Goal: Find contact information: Find contact information

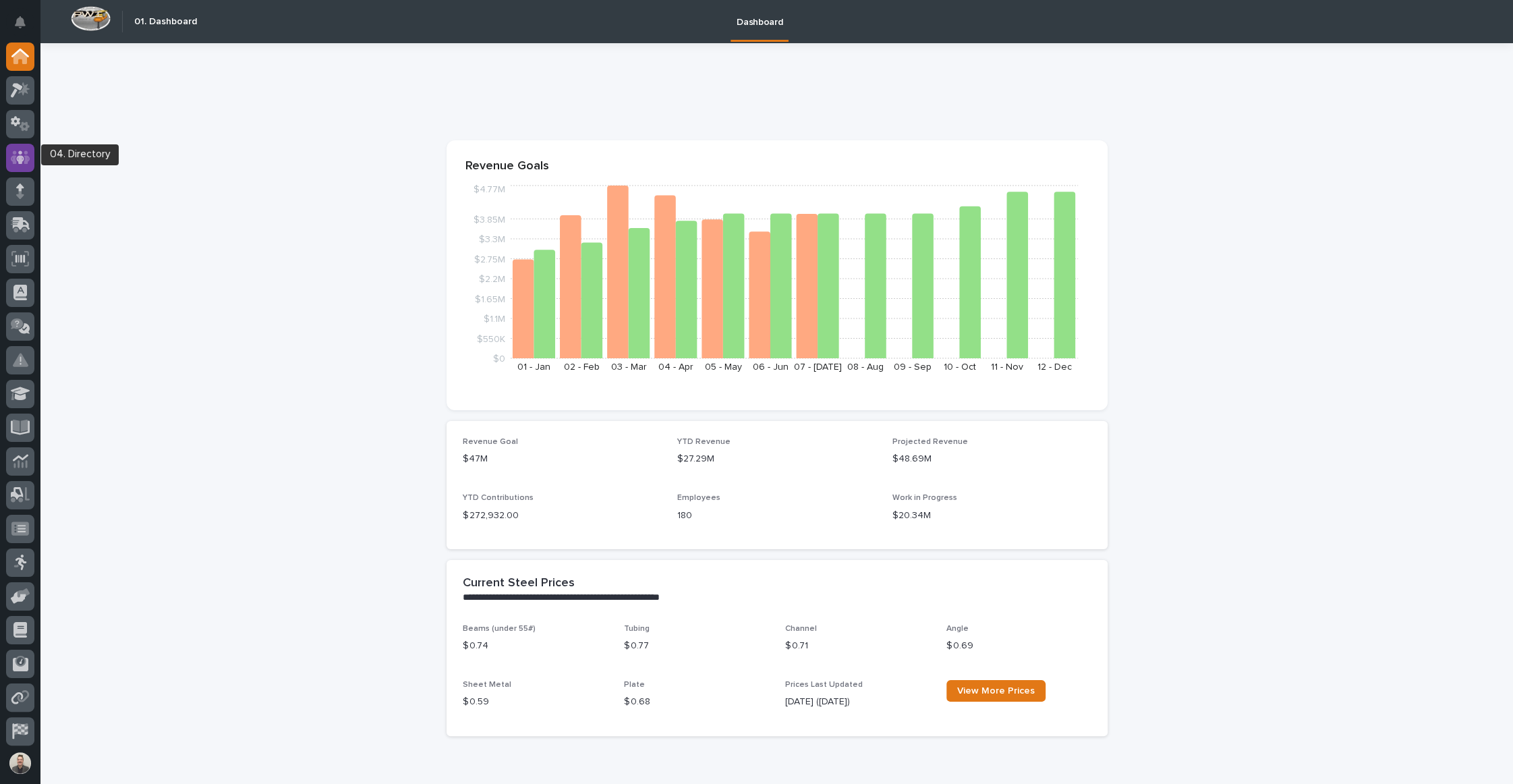
click at [20, 160] on icon at bounding box center [20, 157] width 8 height 14
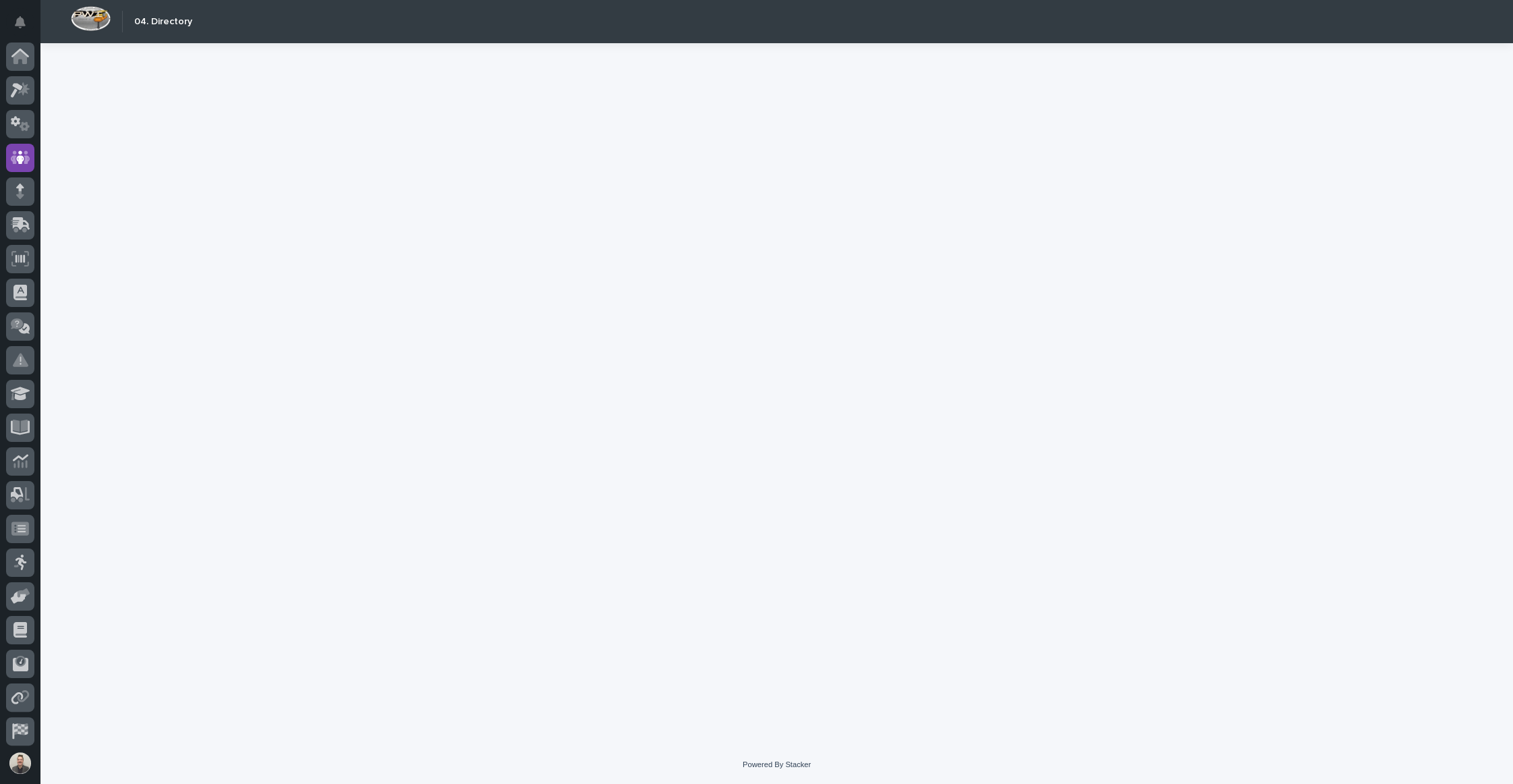
scroll to position [38, 0]
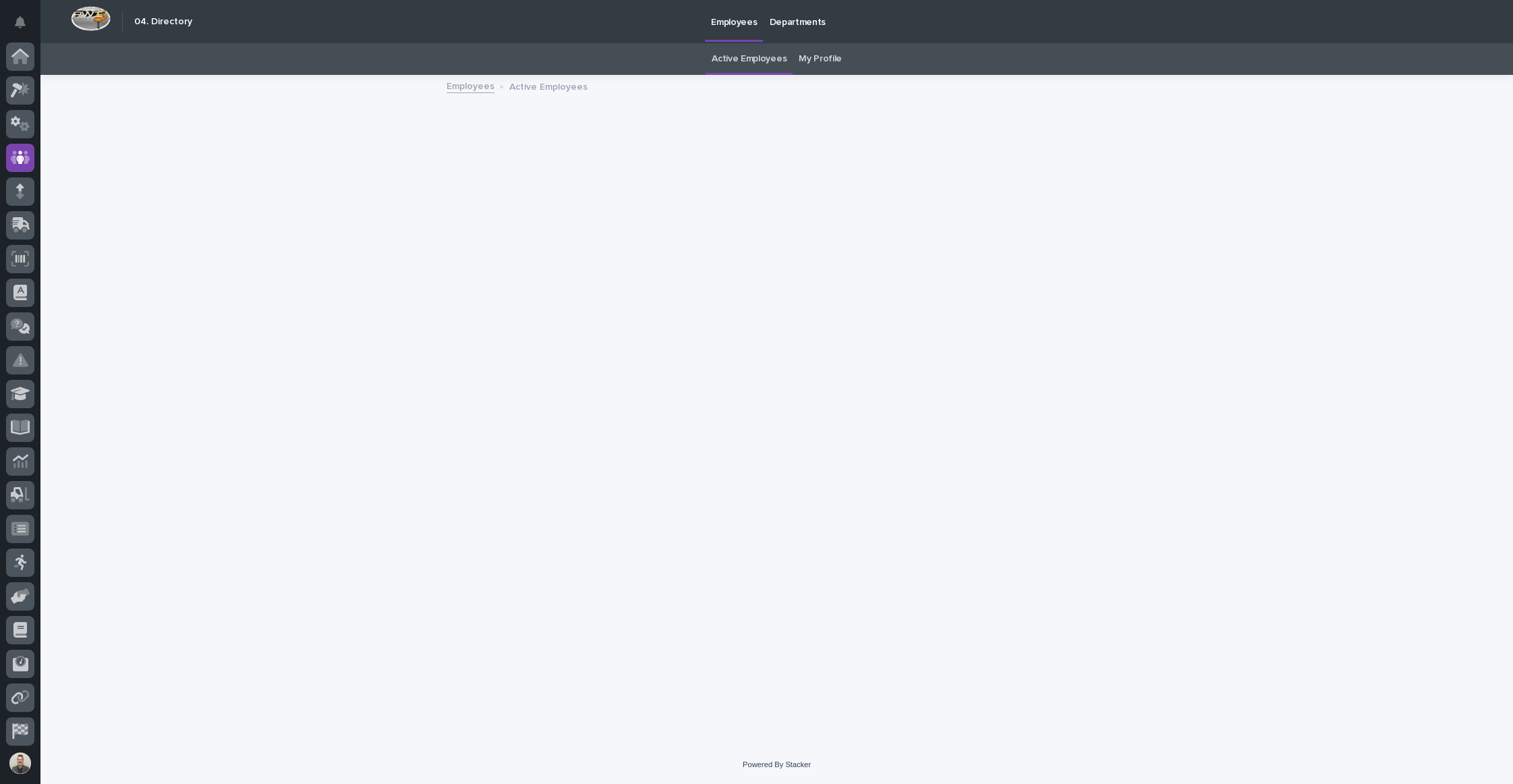
scroll to position [38, 0]
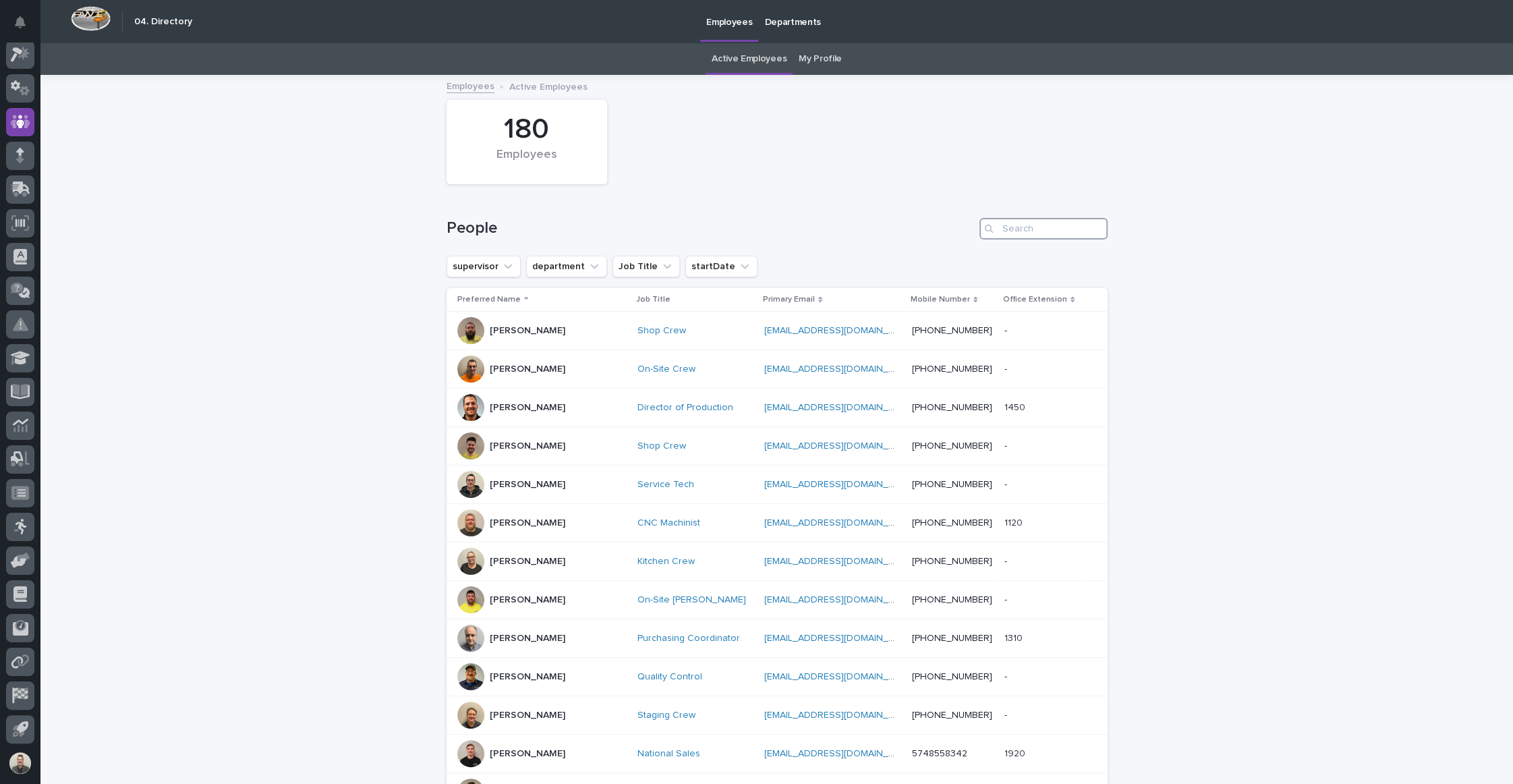
click at [1043, 240] on input "Search" at bounding box center [1044, 228] width 128 height 22
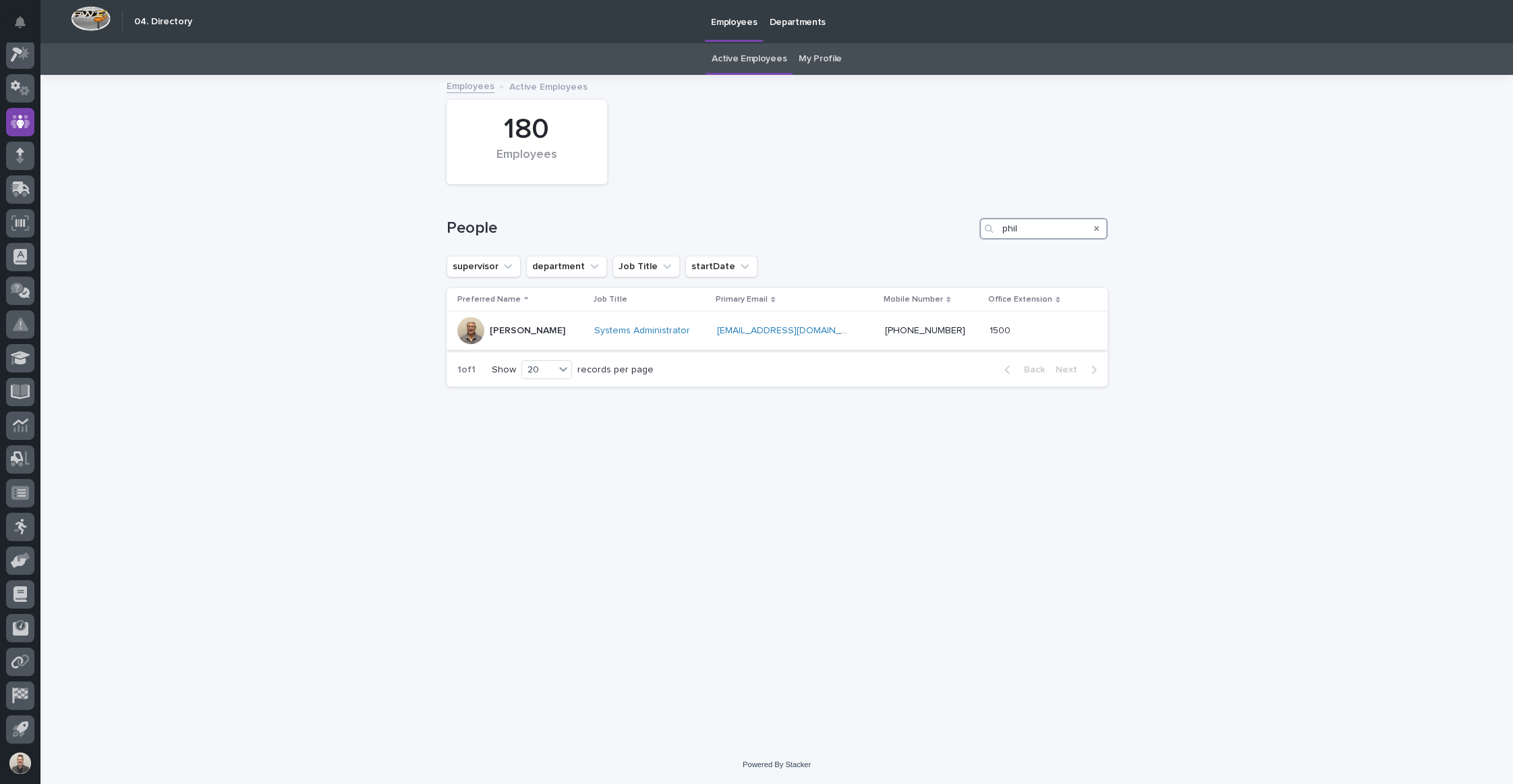
type input "phil"
click at [552, 337] on p "[PERSON_NAME]" at bounding box center [528, 330] width 75 height 11
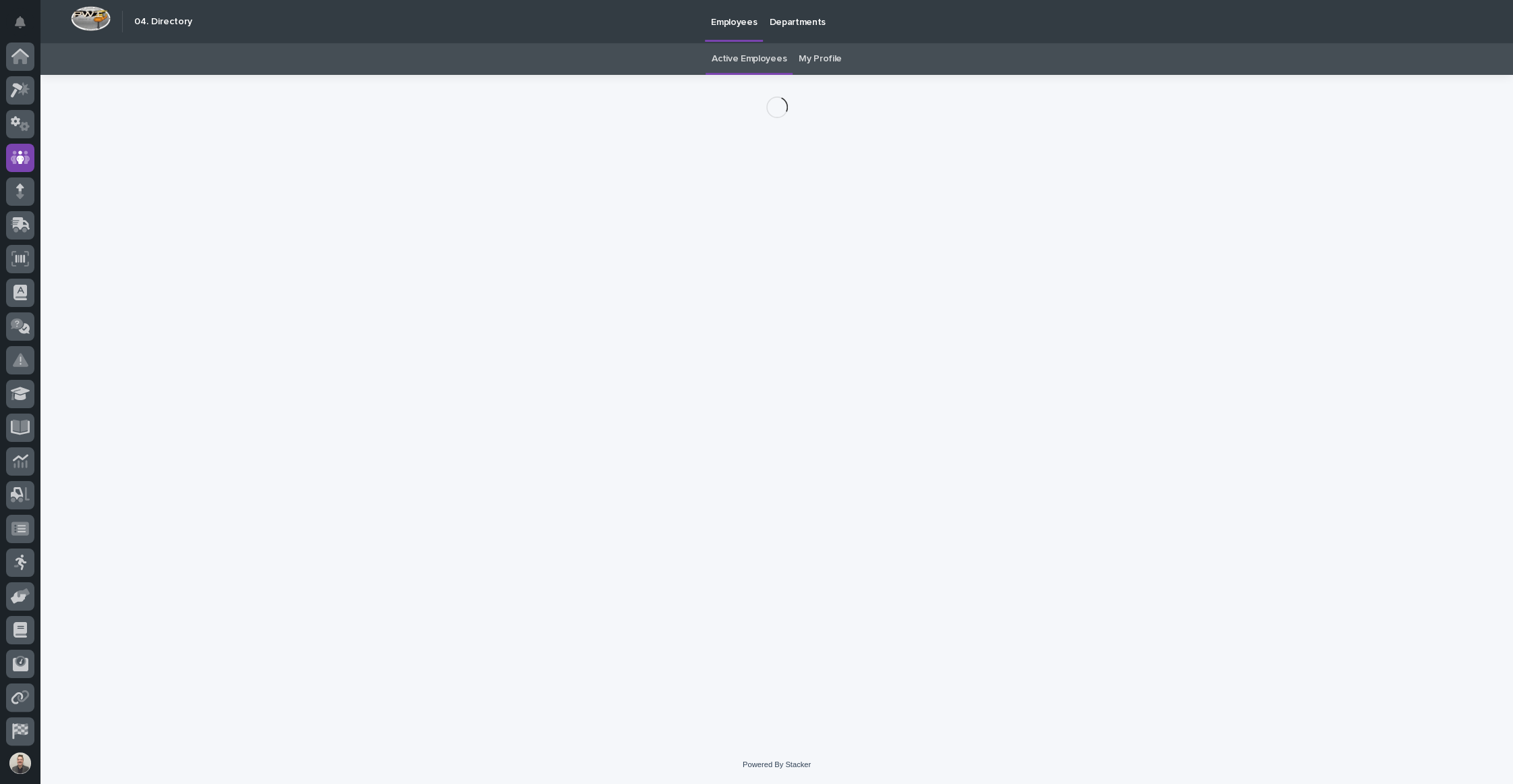
scroll to position [38, 0]
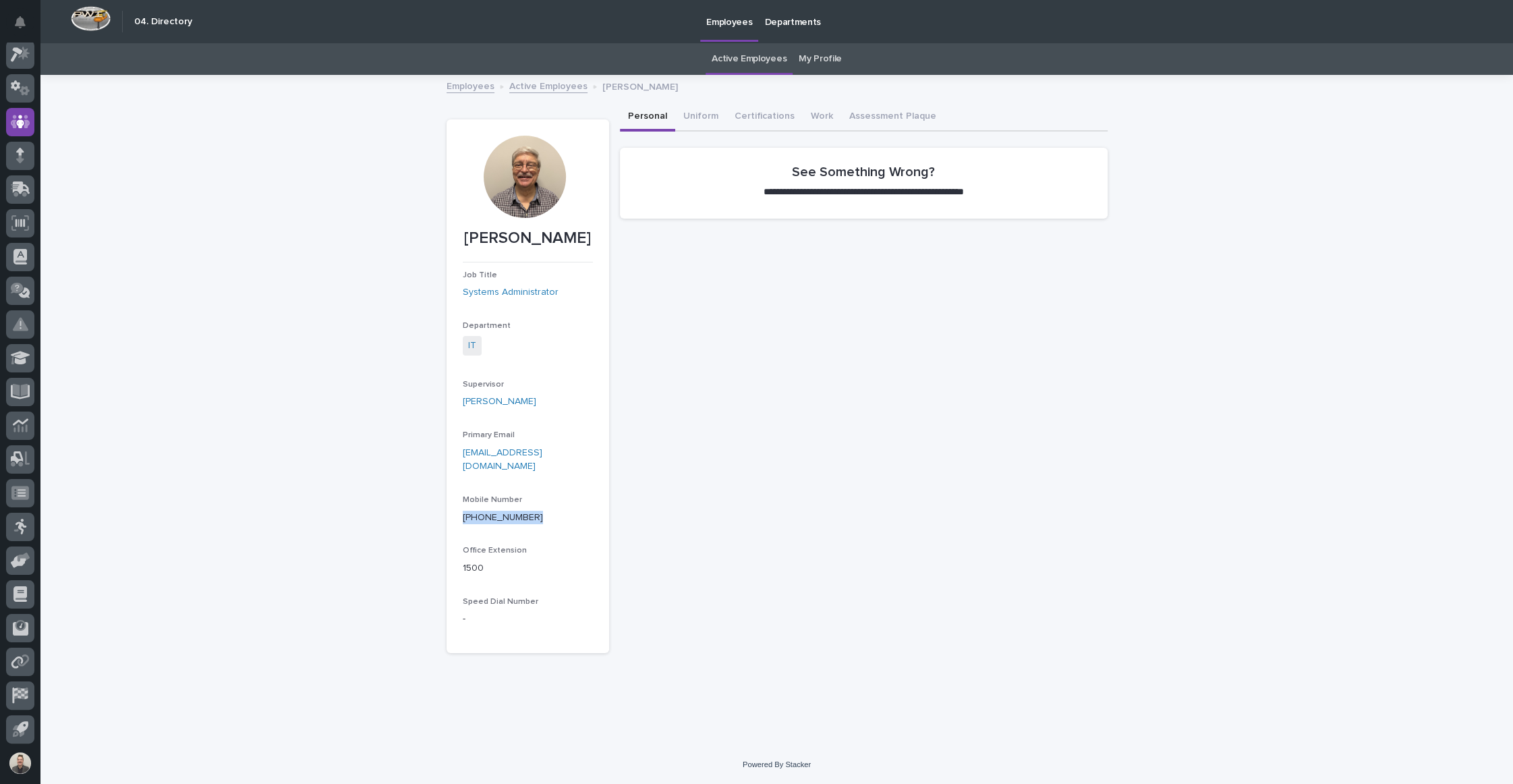
drag, startPoint x: 543, startPoint y: 623, endPoint x: 457, endPoint y: 626, distance: 86.1
click at [457, 626] on section "[PERSON_NAME] Job Title Systems Administrator Department IT Supervisor [PERSON_…" at bounding box center [528, 386] width 163 height 533
copy div "[PHONE_NUMBER]"
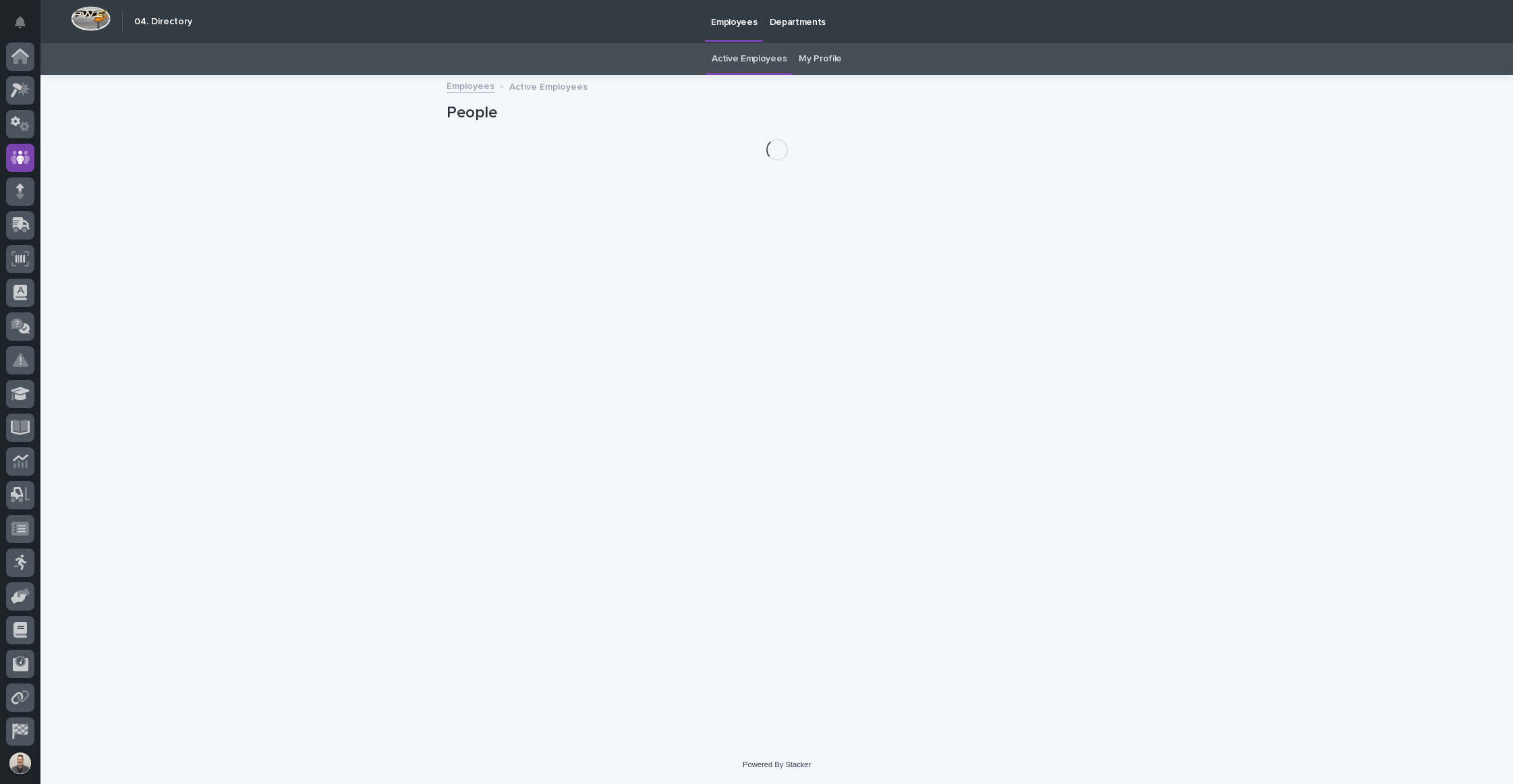
scroll to position [38, 0]
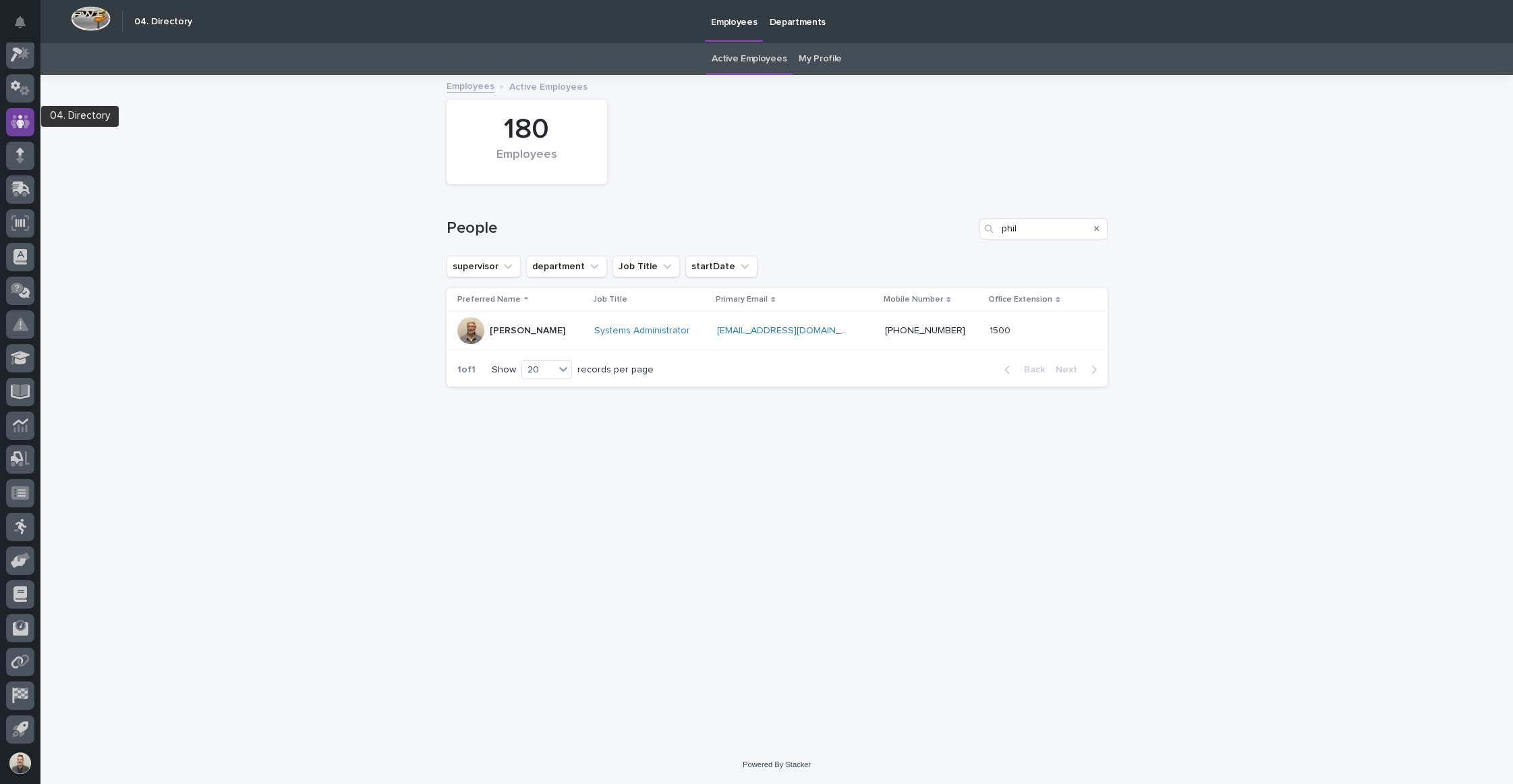
click at [23, 119] on icon at bounding box center [20, 121] width 19 height 15
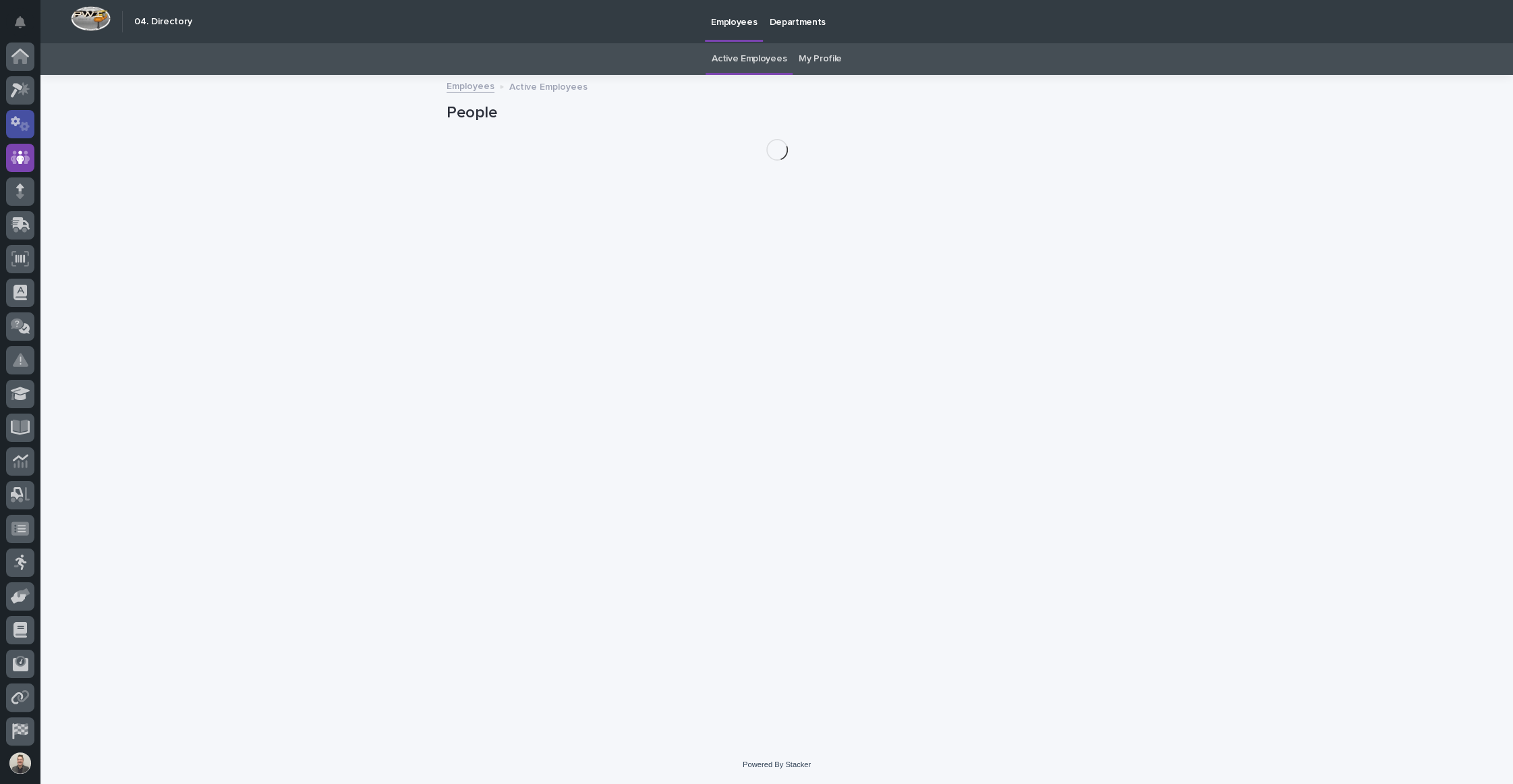
scroll to position [38, 0]
